Goal: Ask a question

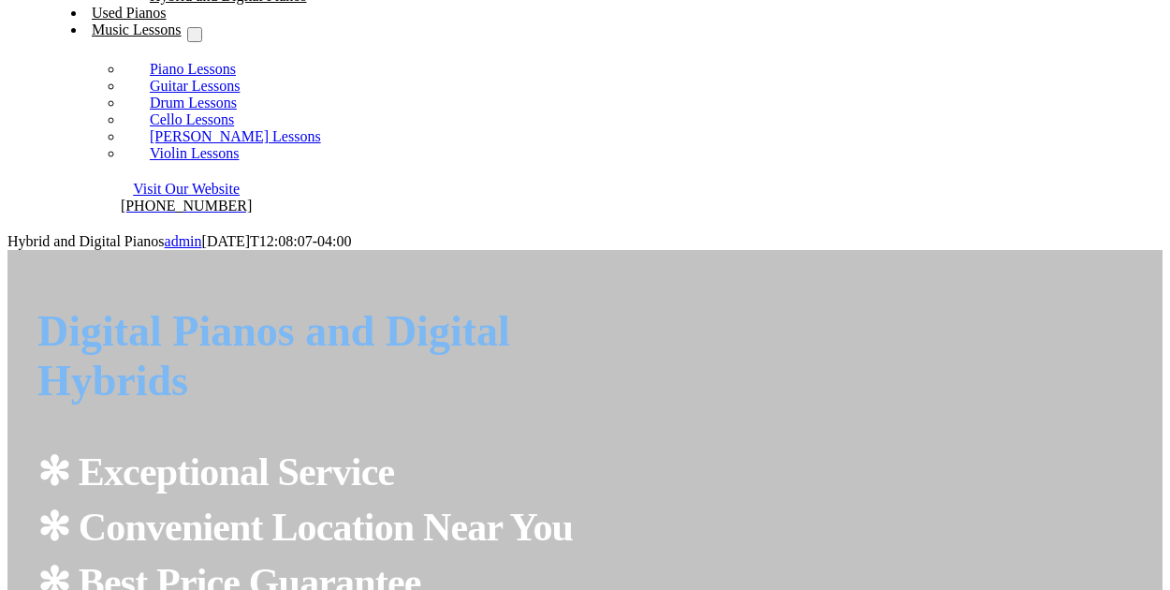
scroll to position [187, 0]
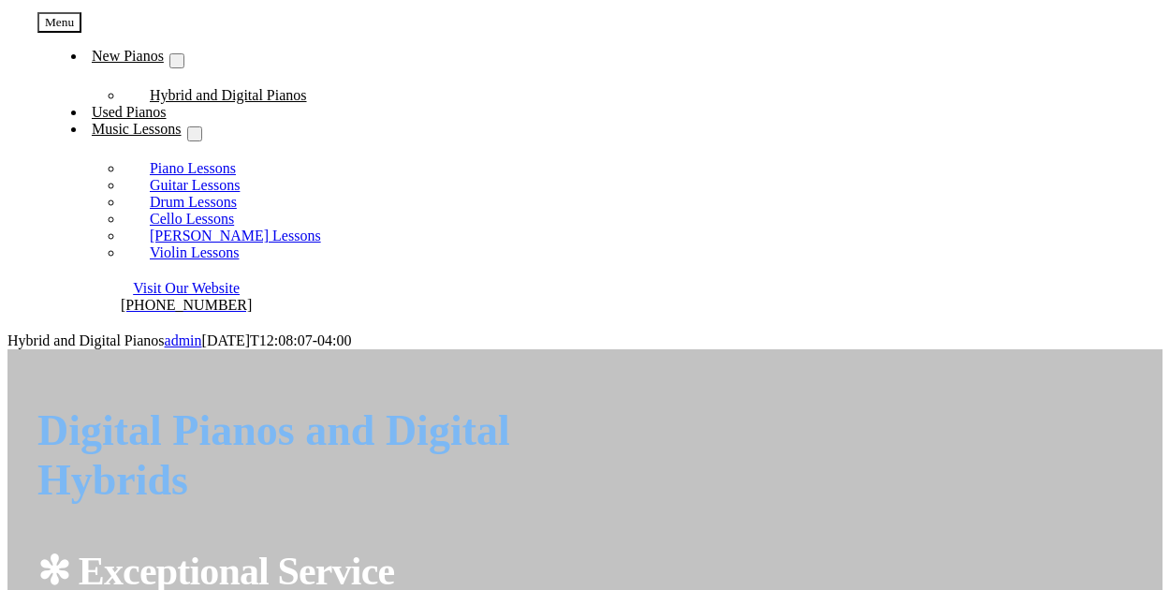
type input "[PERSON_NAME]"
type input "[PERSON_NAME][EMAIL_ADDRESS][DOMAIN_NAME]"
type input "[PHONE_NUMBER]"
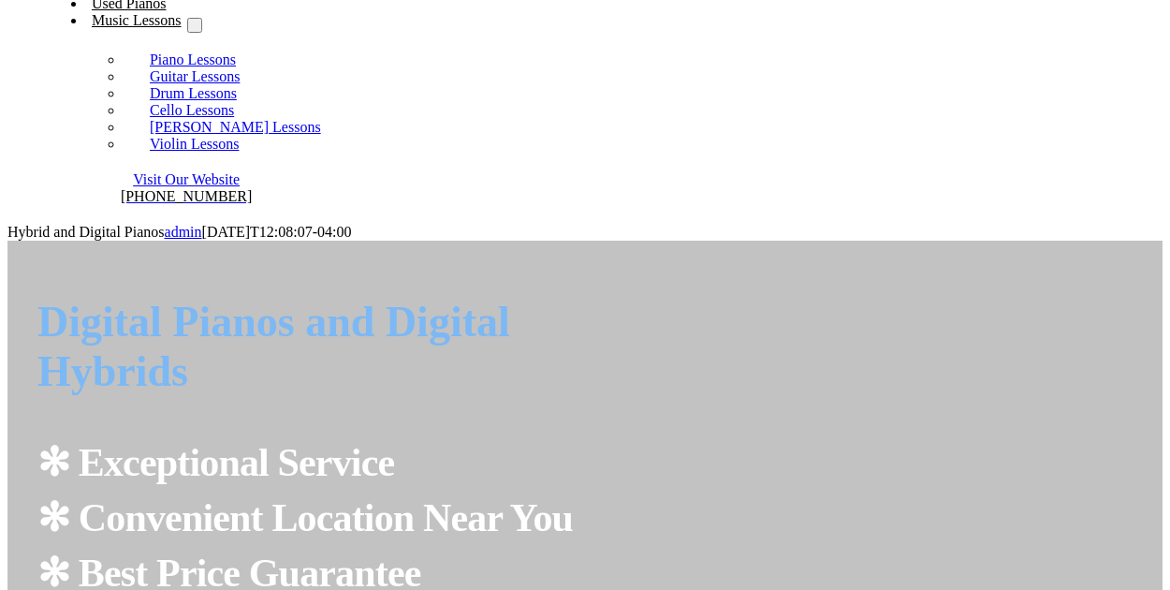
scroll to position [374, 0]
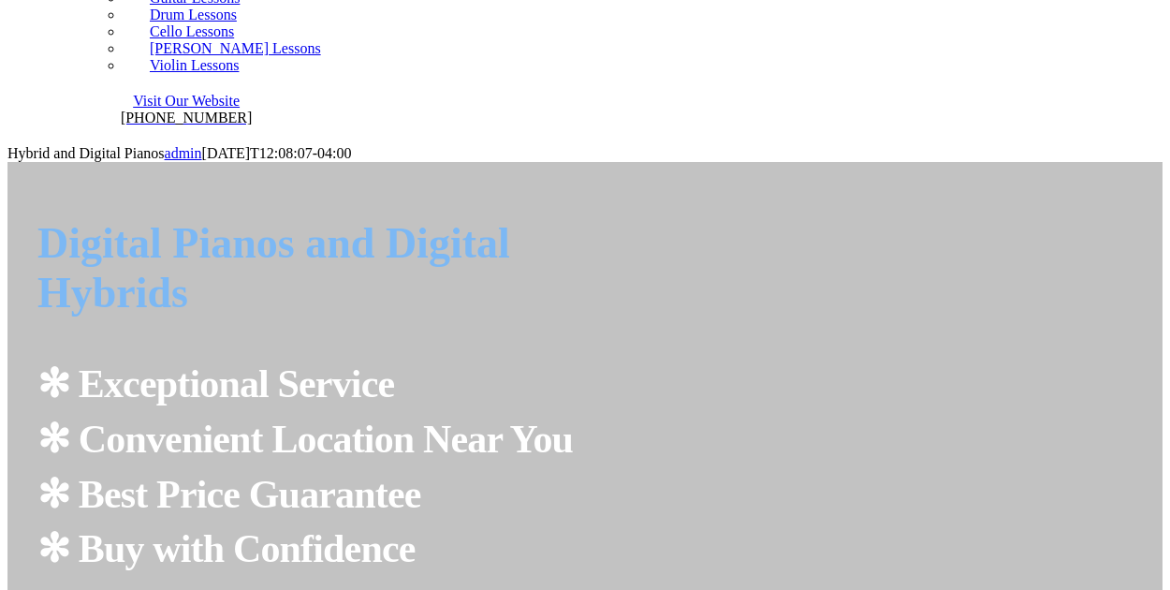
type textarea "Hello - do you buy used pianos? We bought a house that had a piano still in it,…"
